Goal: Information Seeking & Learning: Learn about a topic

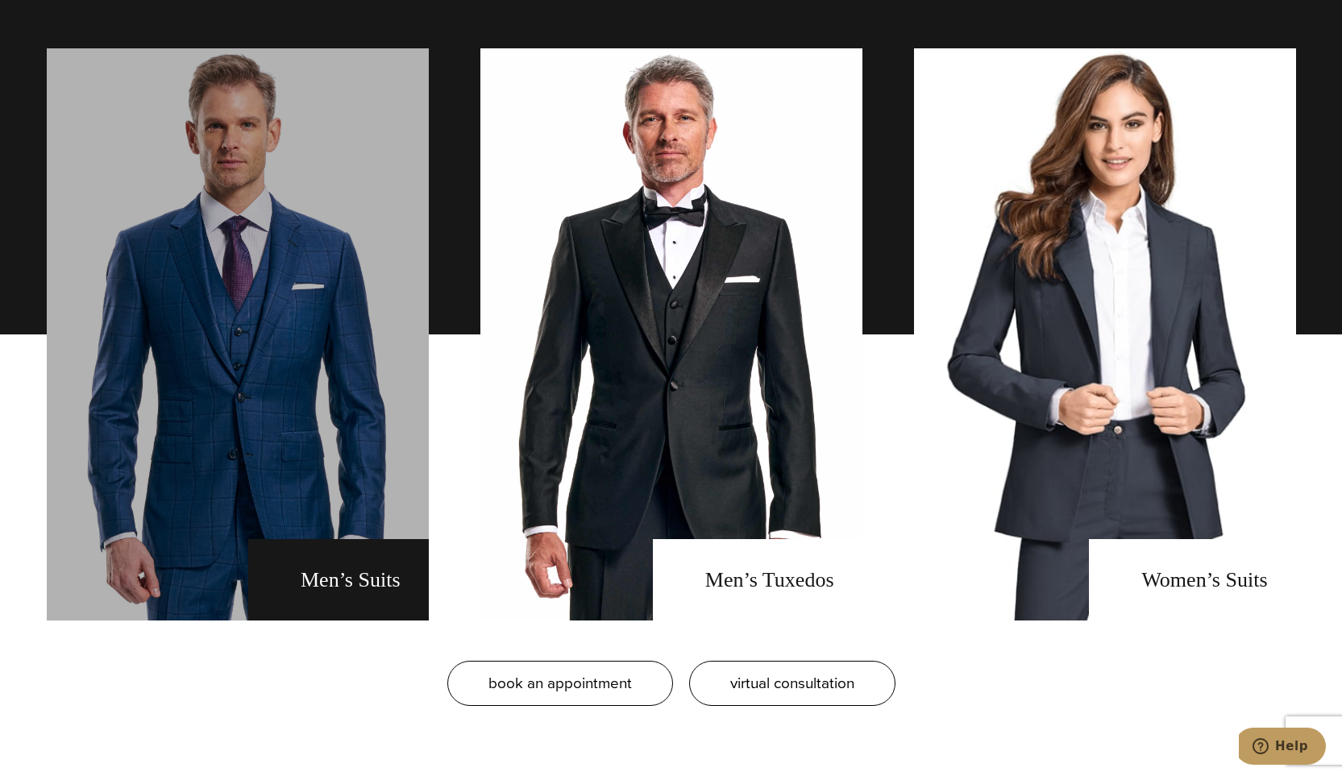
scroll to position [1290, 0]
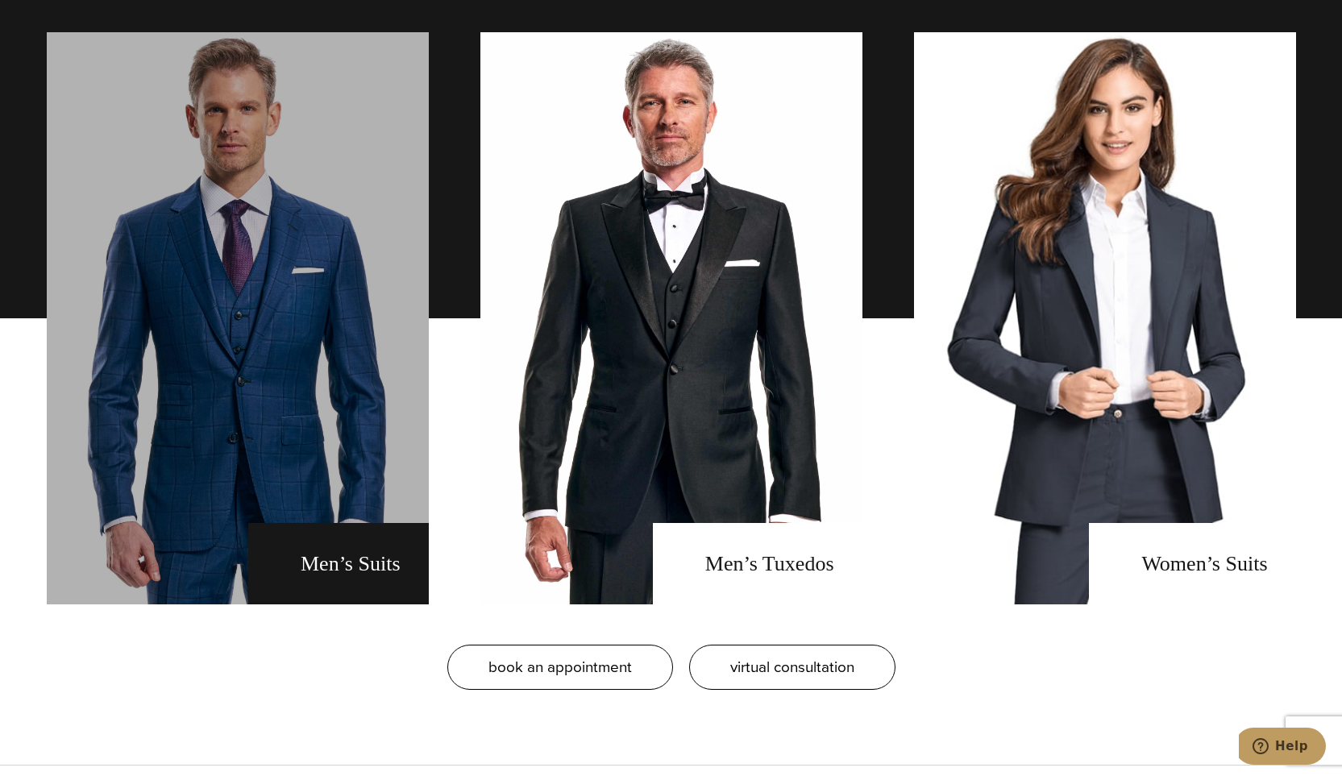
click at [338, 446] on link "men's suits" at bounding box center [238, 318] width 382 height 572
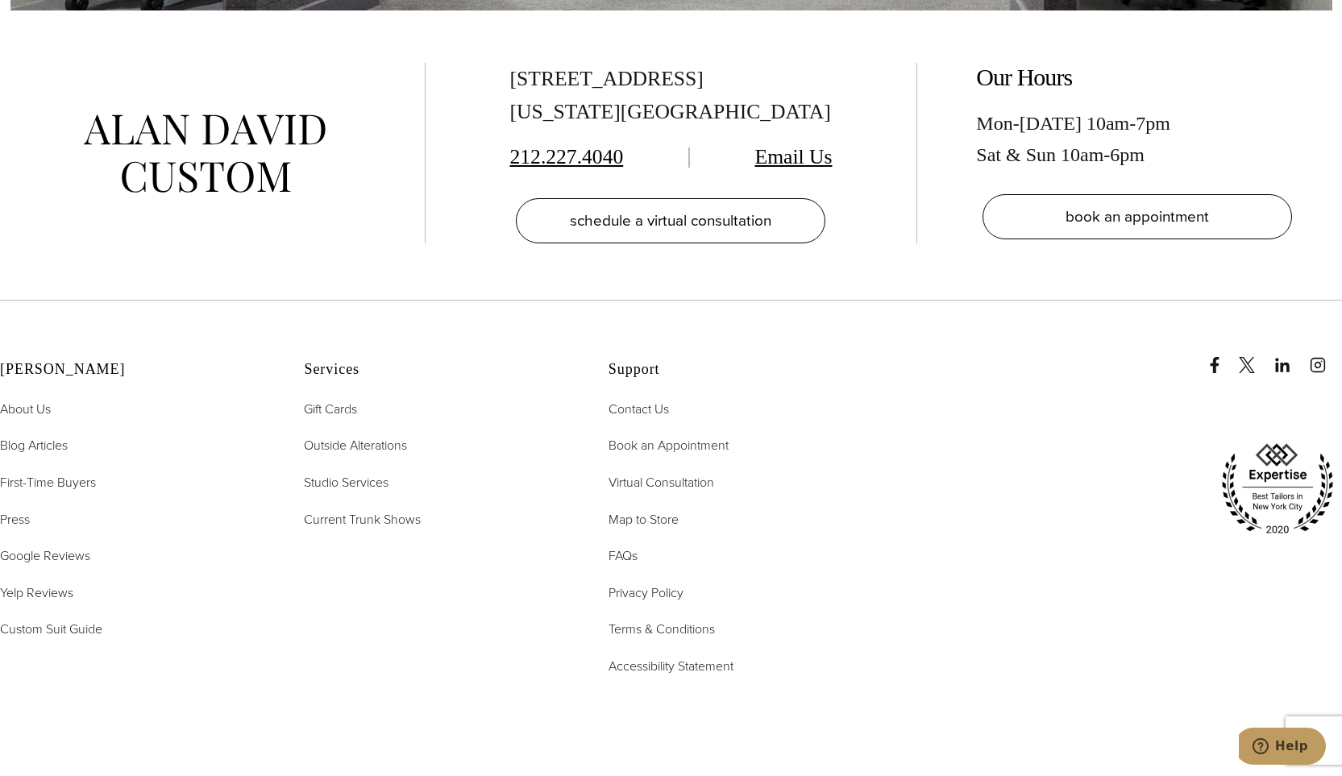
scroll to position [10394, 0]
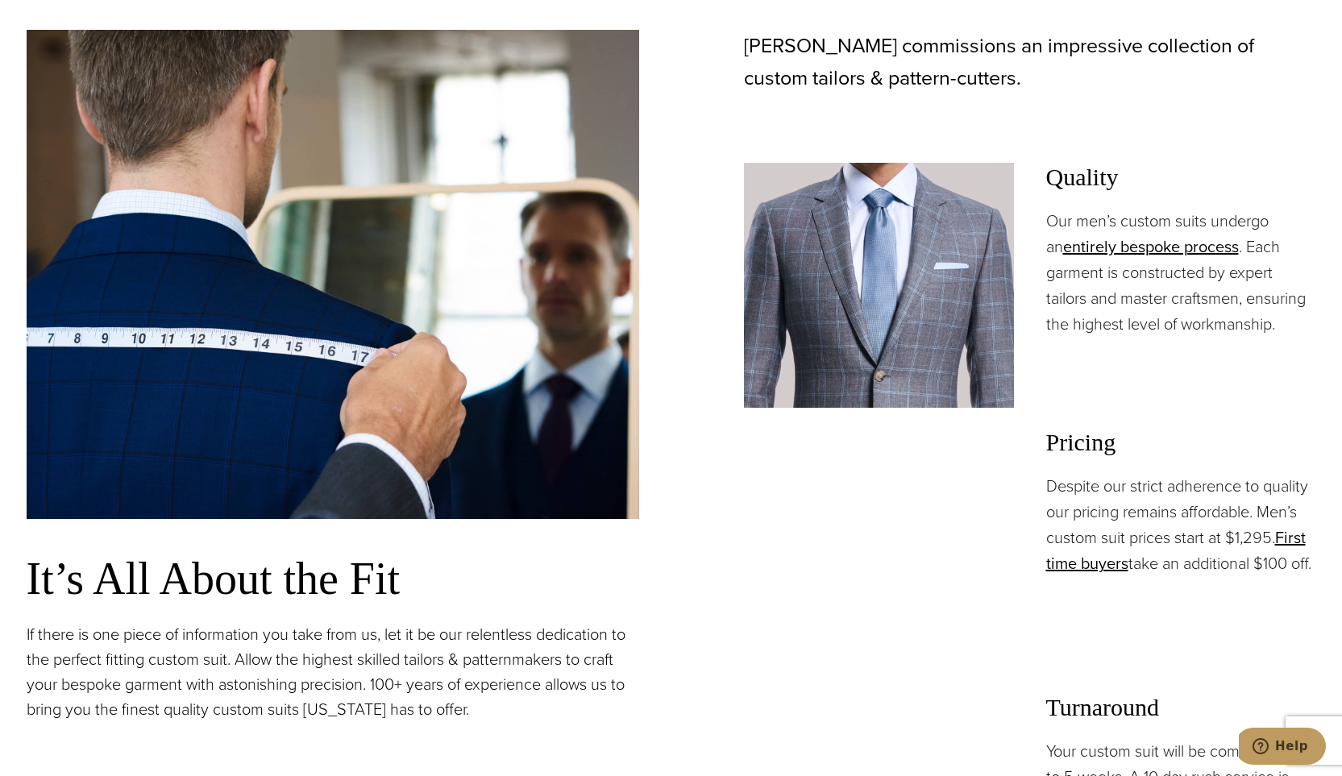
scroll to position [1209, 0]
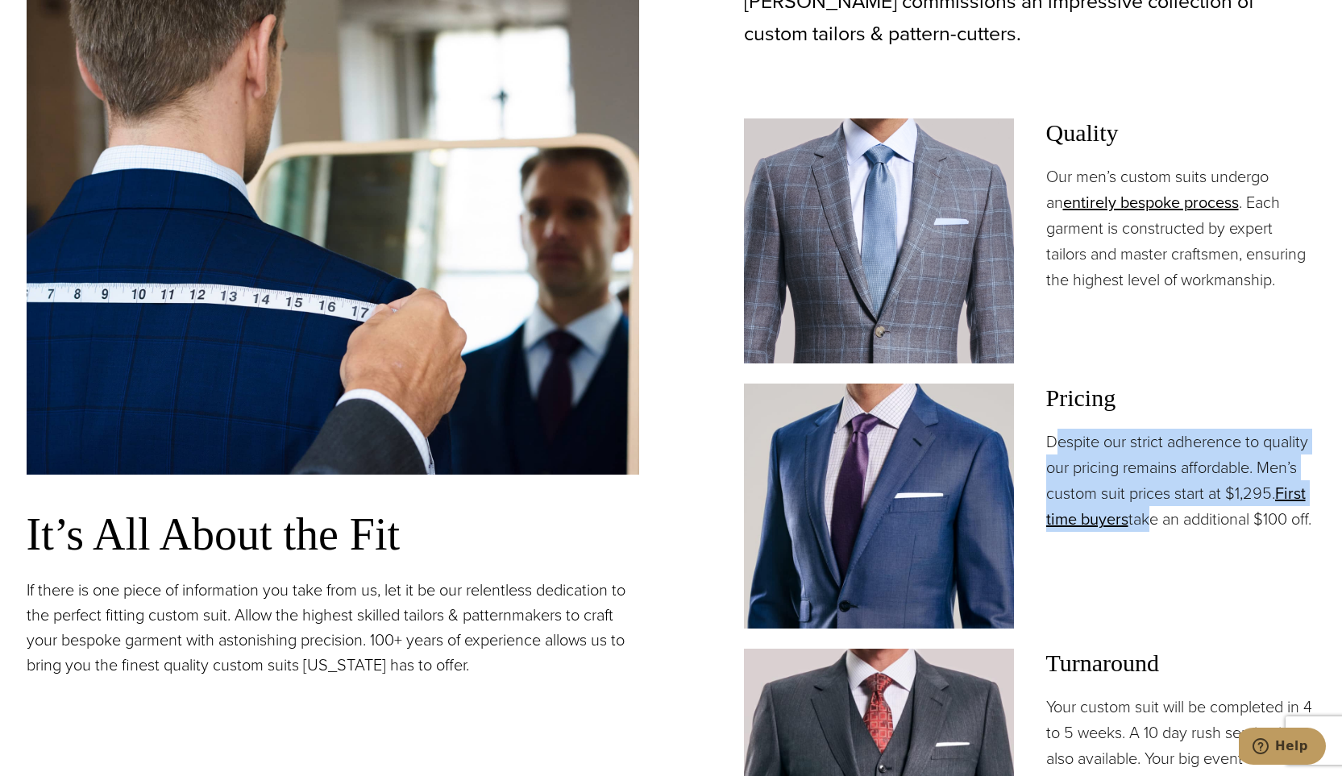
drag, startPoint x: 1058, startPoint y: 438, endPoint x: 1143, endPoint y: 526, distance: 122.6
click at [1143, 526] on p "Despite our strict adherence to quality our pricing remains affordable. Men’s c…" at bounding box center [1181, 480] width 270 height 103
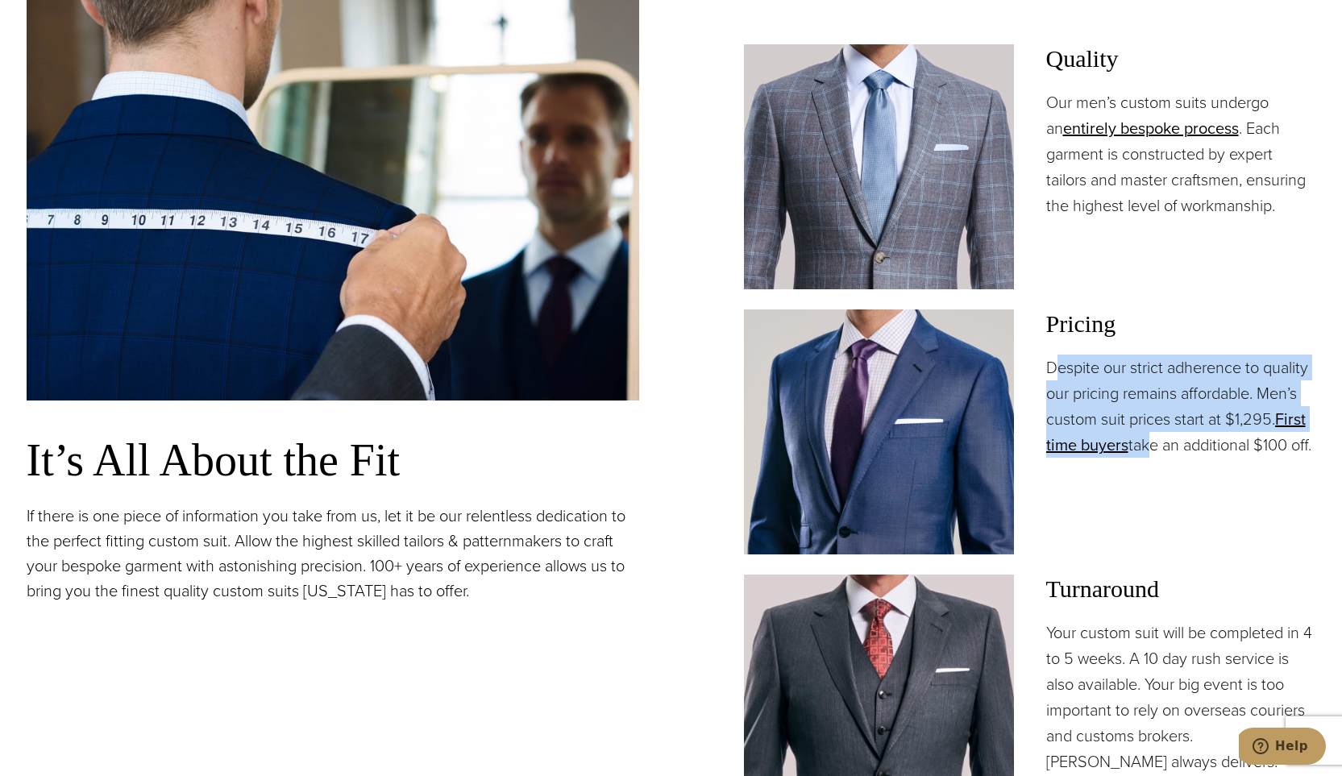
scroll to position [1370, 0]
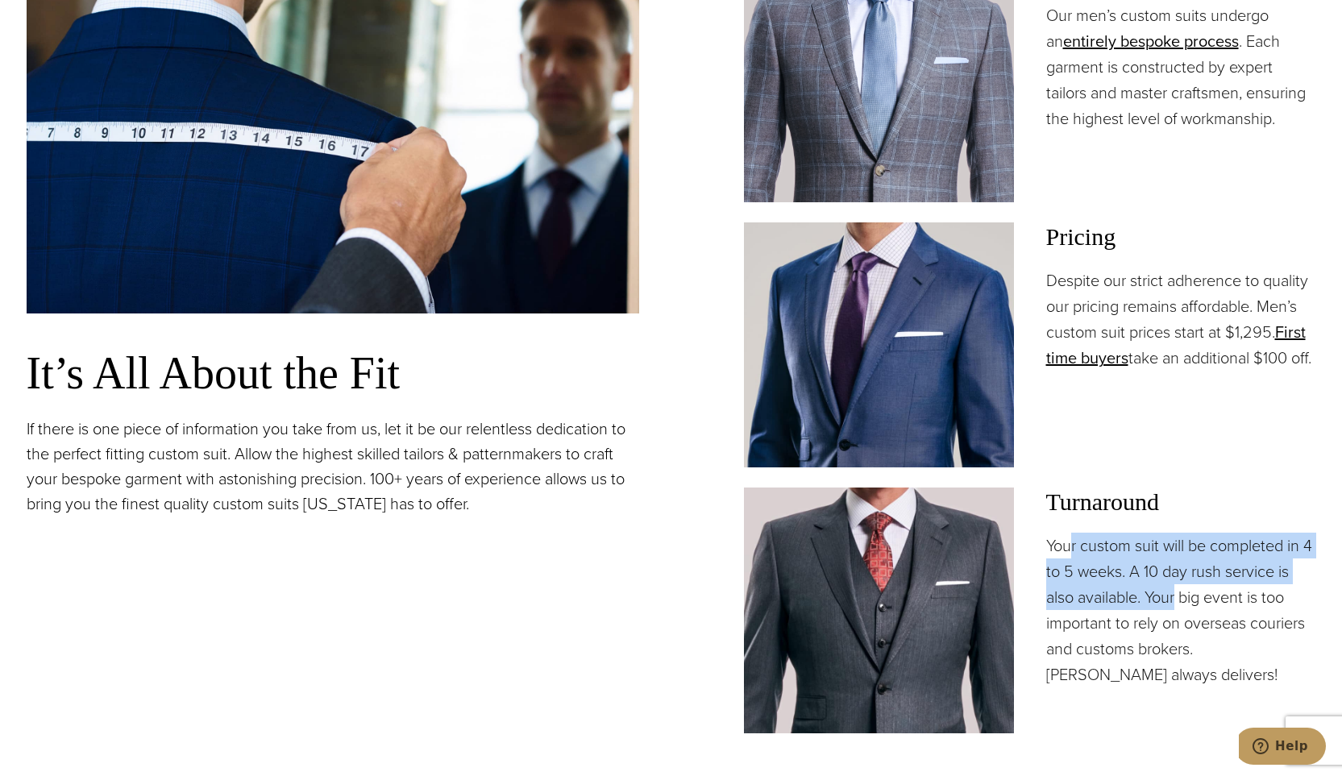
drag, startPoint x: 1107, startPoint y: 543, endPoint x: 1178, endPoint y: 600, distance: 91.3
click at [1178, 600] on p "Your custom suit will be completed in 4 to 5 weeks. A 10 day rush service is al…" at bounding box center [1181, 610] width 270 height 155
click at [1191, 571] on p "Your custom suit will be completed in 4 to 5 weeks. A 10 day rush service is al…" at bounding box center [1181, 610] width 270 height 155
drag, startPoint x: 1125, startPoint y: 567, endPoint x: 1145, endPoint y: 595, distance: 33.5
click at [1145, 595] on p "Your custom suit will be completed in 4 to 5 weeks. A 10 day rush service is al…" at bounding box center [1181, 610] width 270 height 155
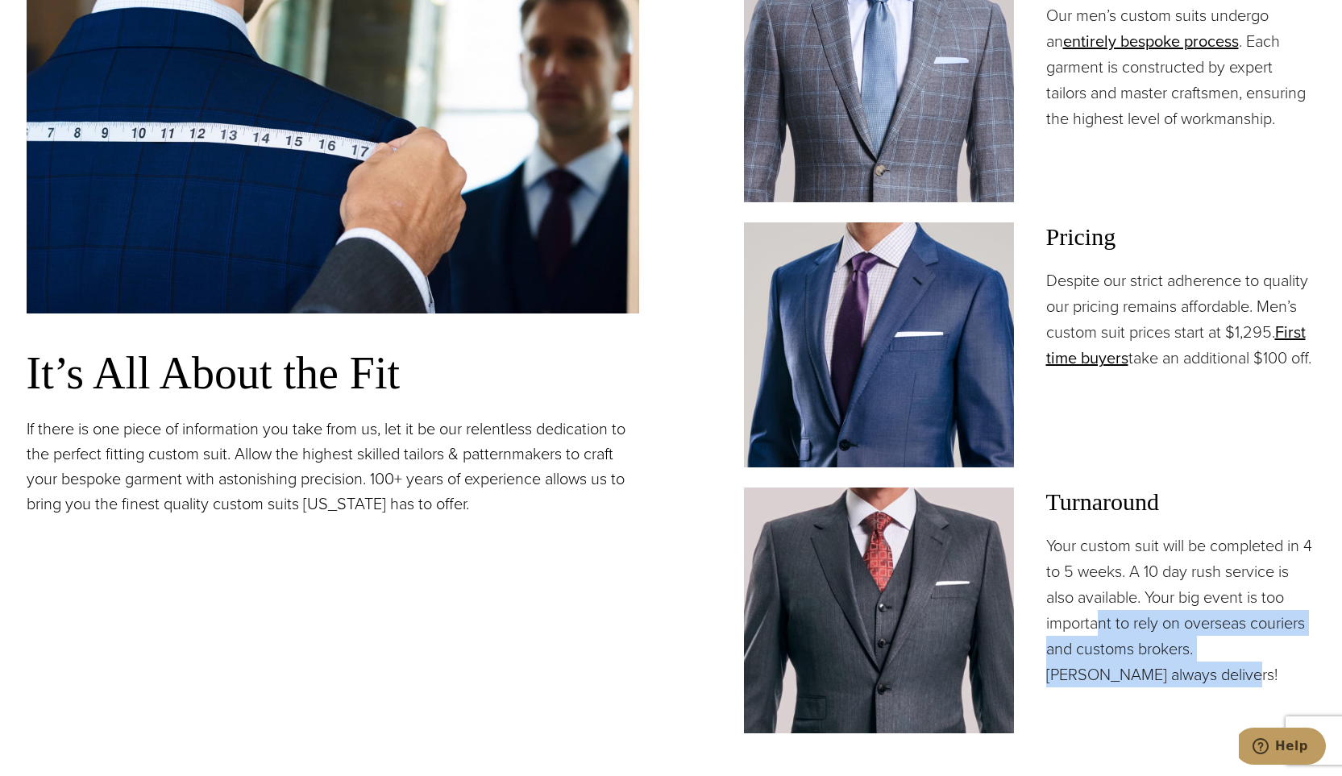
drag, startPoint x: 1126, startPoint y: 655, endPoint x: 1096, endPoint y: 622, distance: 44.5
click at [1096, 622] on p "Your custom suit will be completed in 4 to 5 weeks. A 10 day rush service is al…" at bounding box center [1181, 610] width 270 height 155
click at [1163, 673] on p "Your custom suit will be completed in 4 to 5 weeks. A 10 day rush service is al…" at bounding box center [1181, 610] width 270 height 155
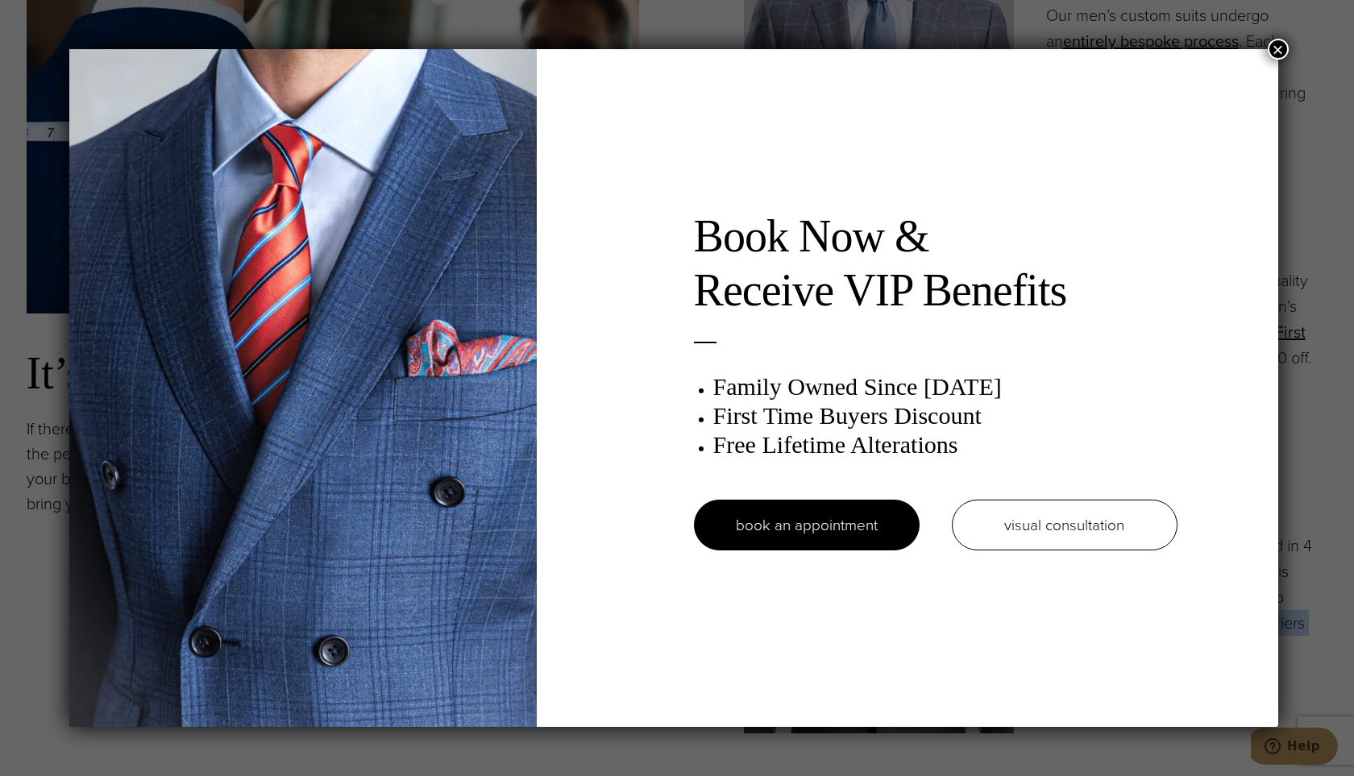
drag, startPoint x: 1282, startPoint y: 46, endPoint x: 1273, endPoint y: 47, distance: 8.9
click at [1282, 46] on button "×" at bounding box center [1278, 49] width 21 height 21
